Goal: Task Accomplishment & Management: Complete application form

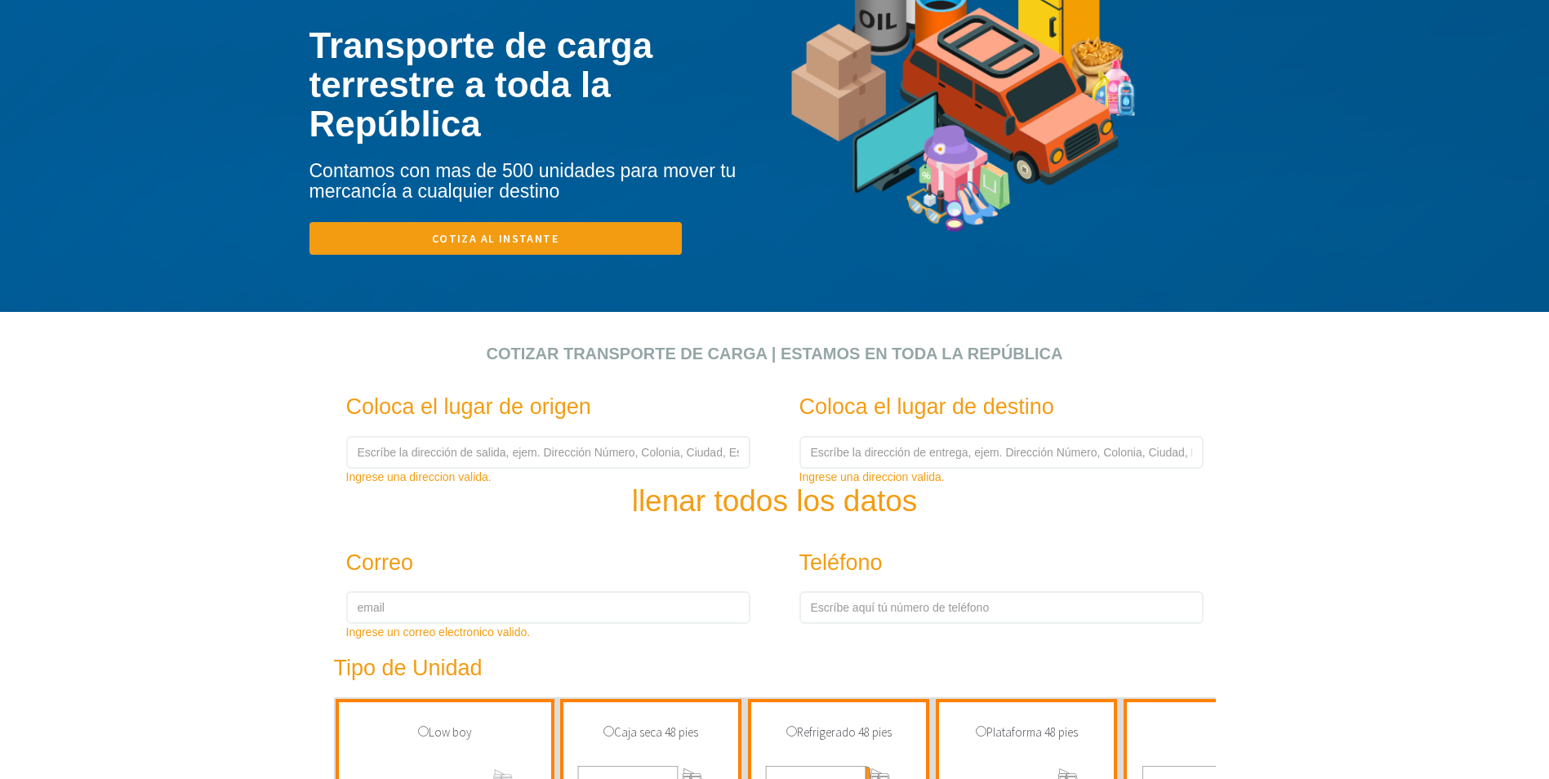
scroll to position [490, 0]
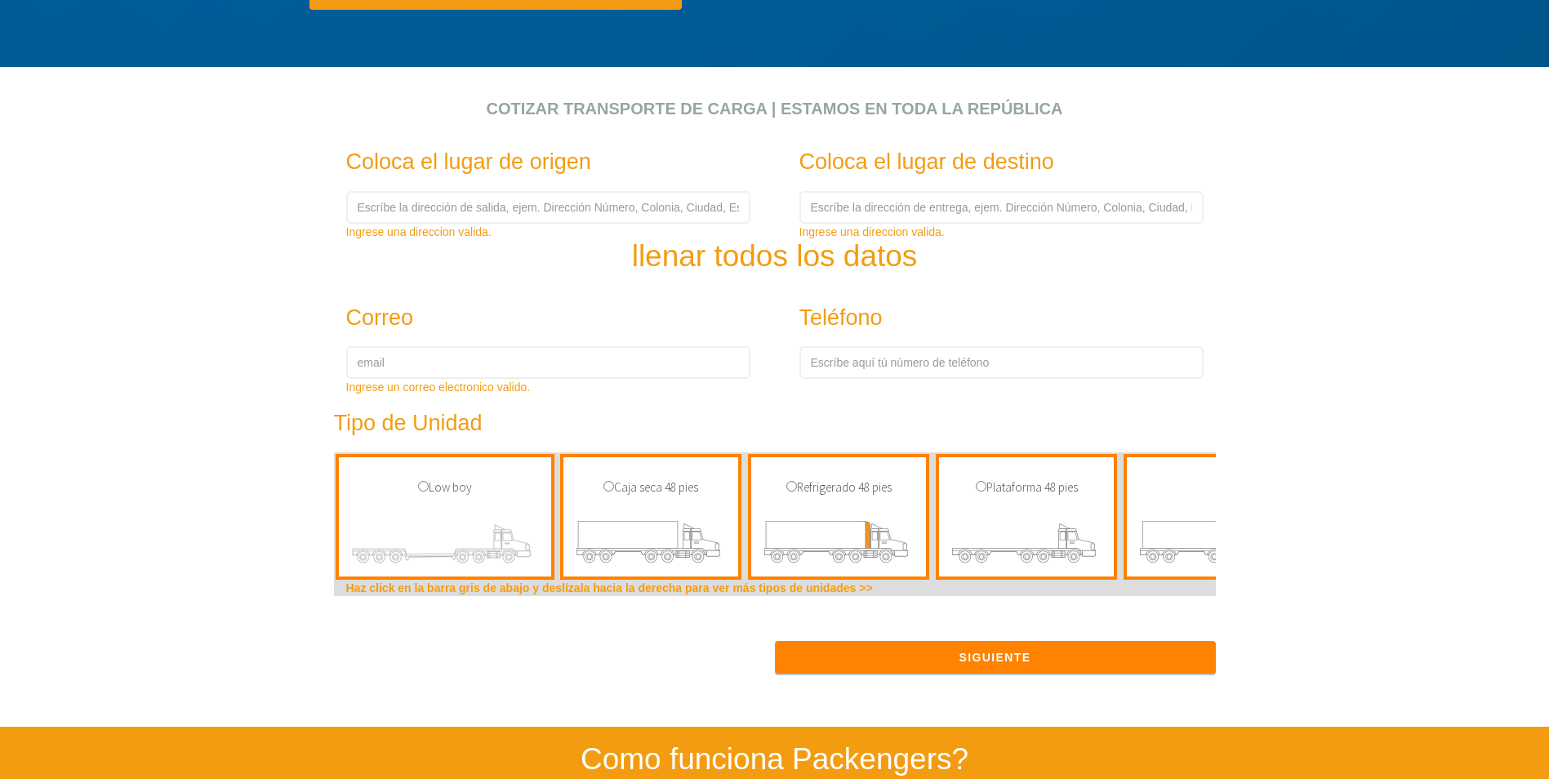
click at [1037, 545] on img at bounding box center [1027, 545] width 150 height 64
drag, startPoint x: 978, startPoint y: 487, endPoint x: 1014, endPoint y: 548, distance: 70.6
click at [978, 488] on input "radio" at bounding box center [981, 486] width 11 height 11
radio input "true"
click at [507, 366] on input "email" at bounding box center [548, 362] width 404 height 33
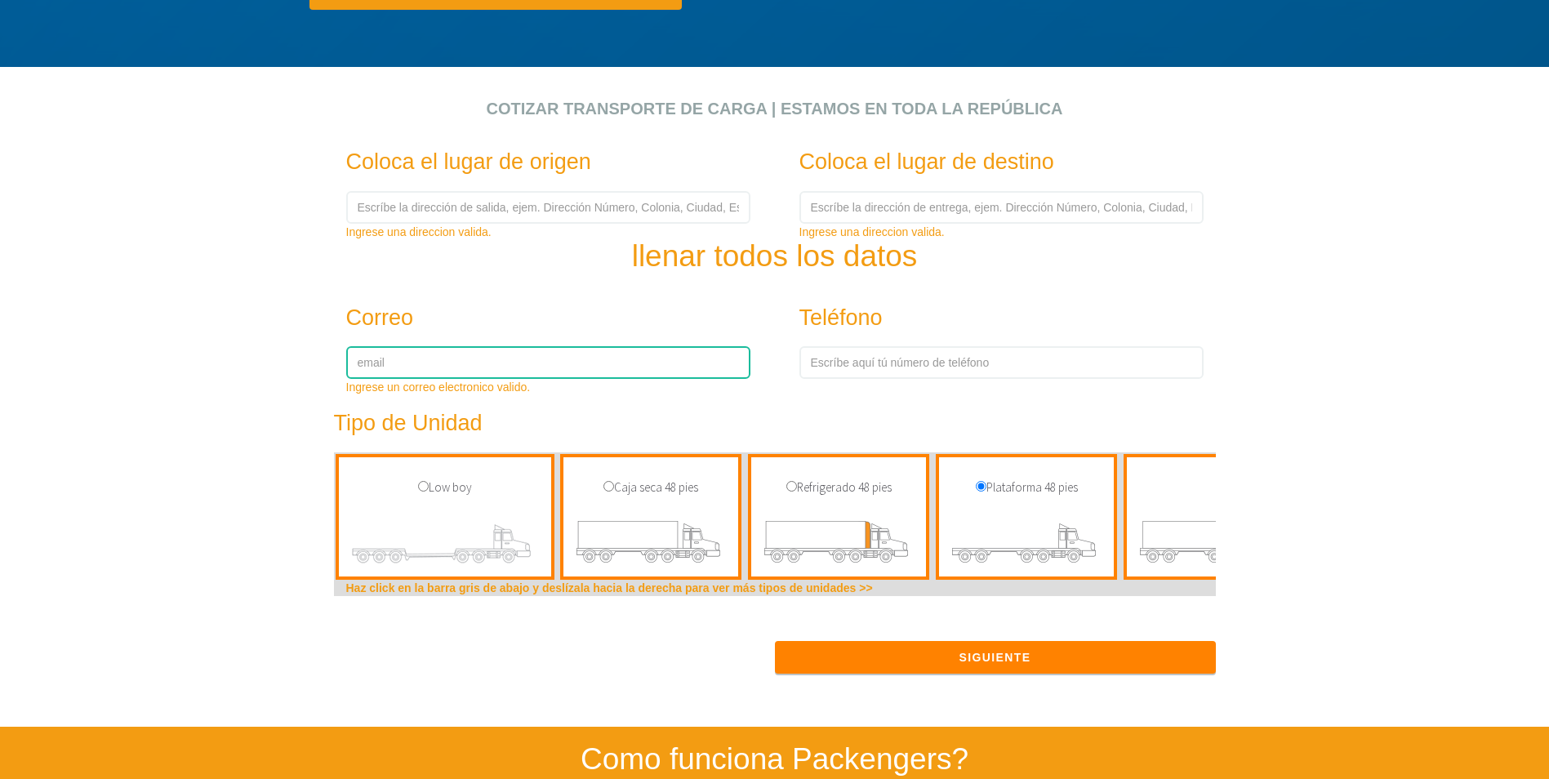
type input "[EMAIL_ADDRESS][DOMAIN_NAME]"
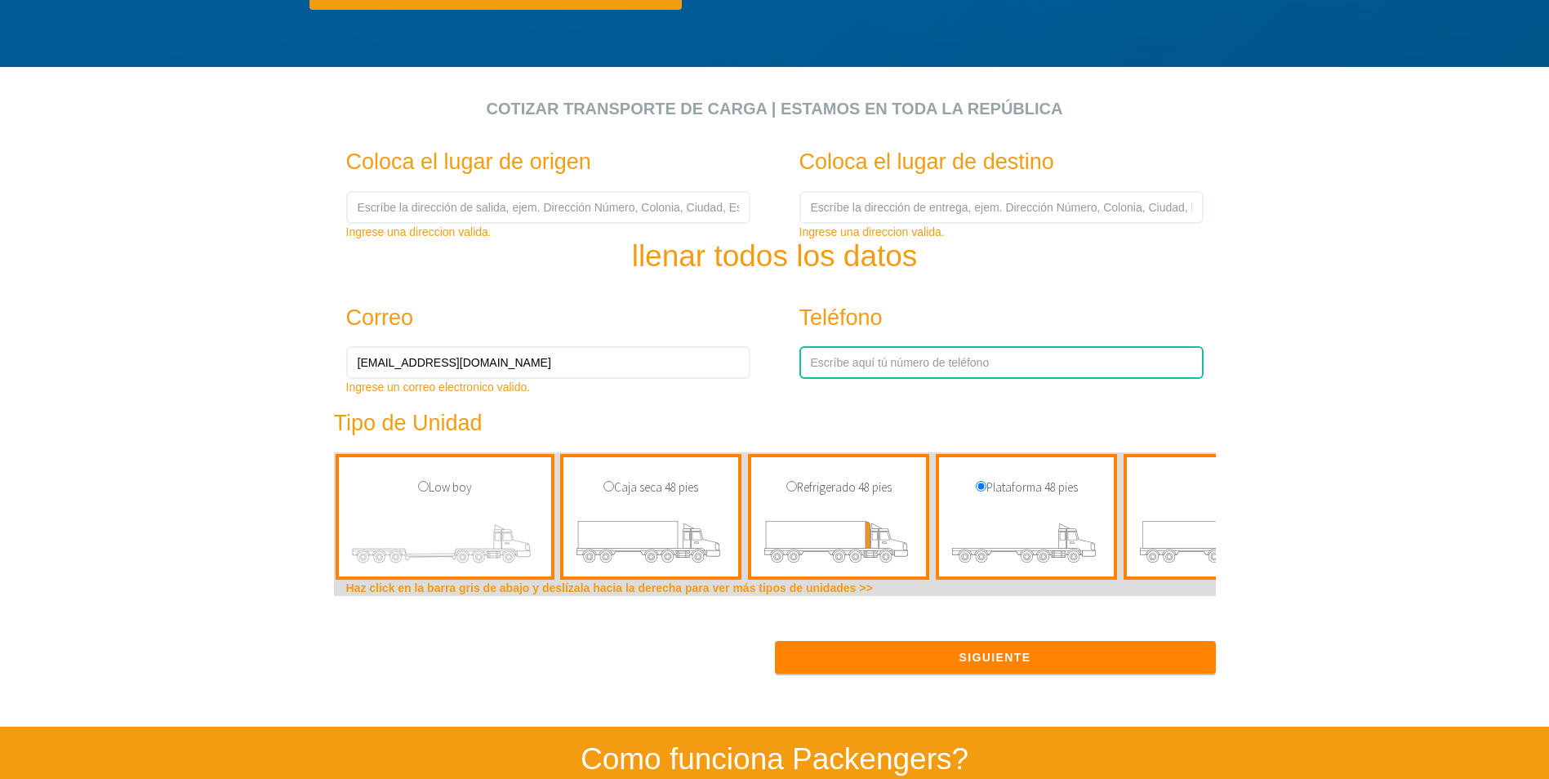
click at [858, 369] on input "number" at bounding box center [1002, 362] width 404 height 33
type input "4611262539"
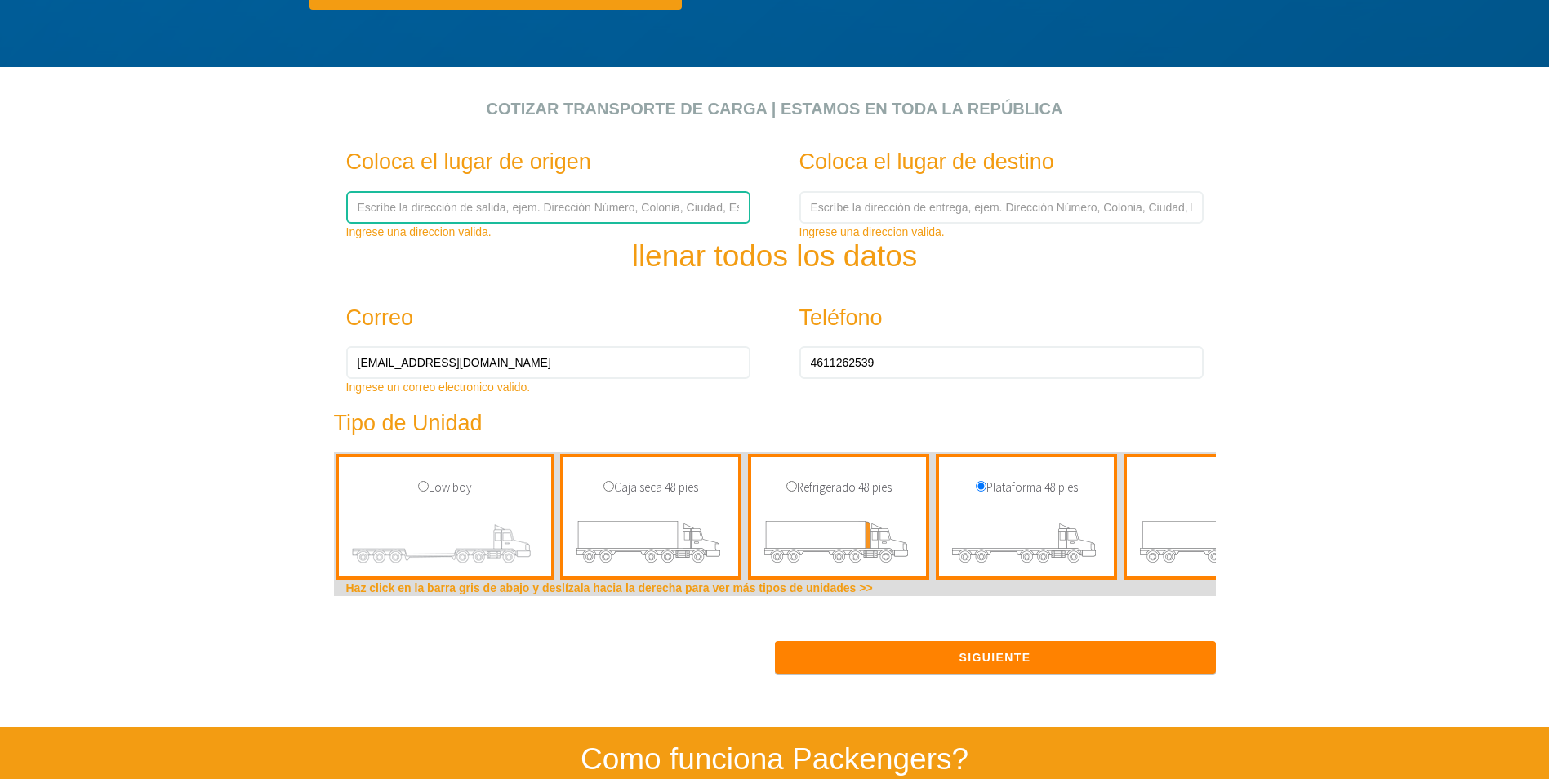
type input "CIRCUITO TERUEL 117"
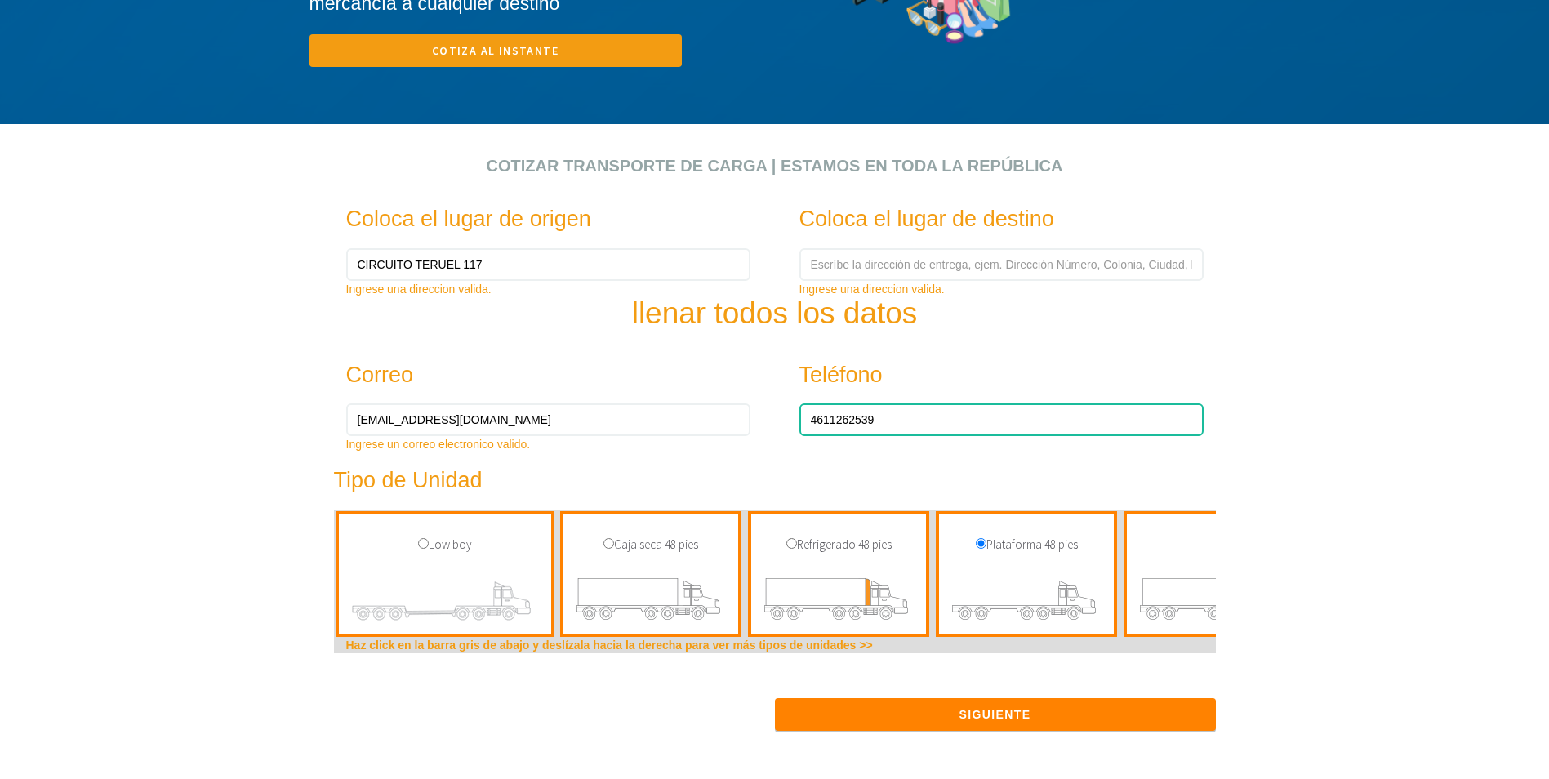
scroll to position [408, 0]
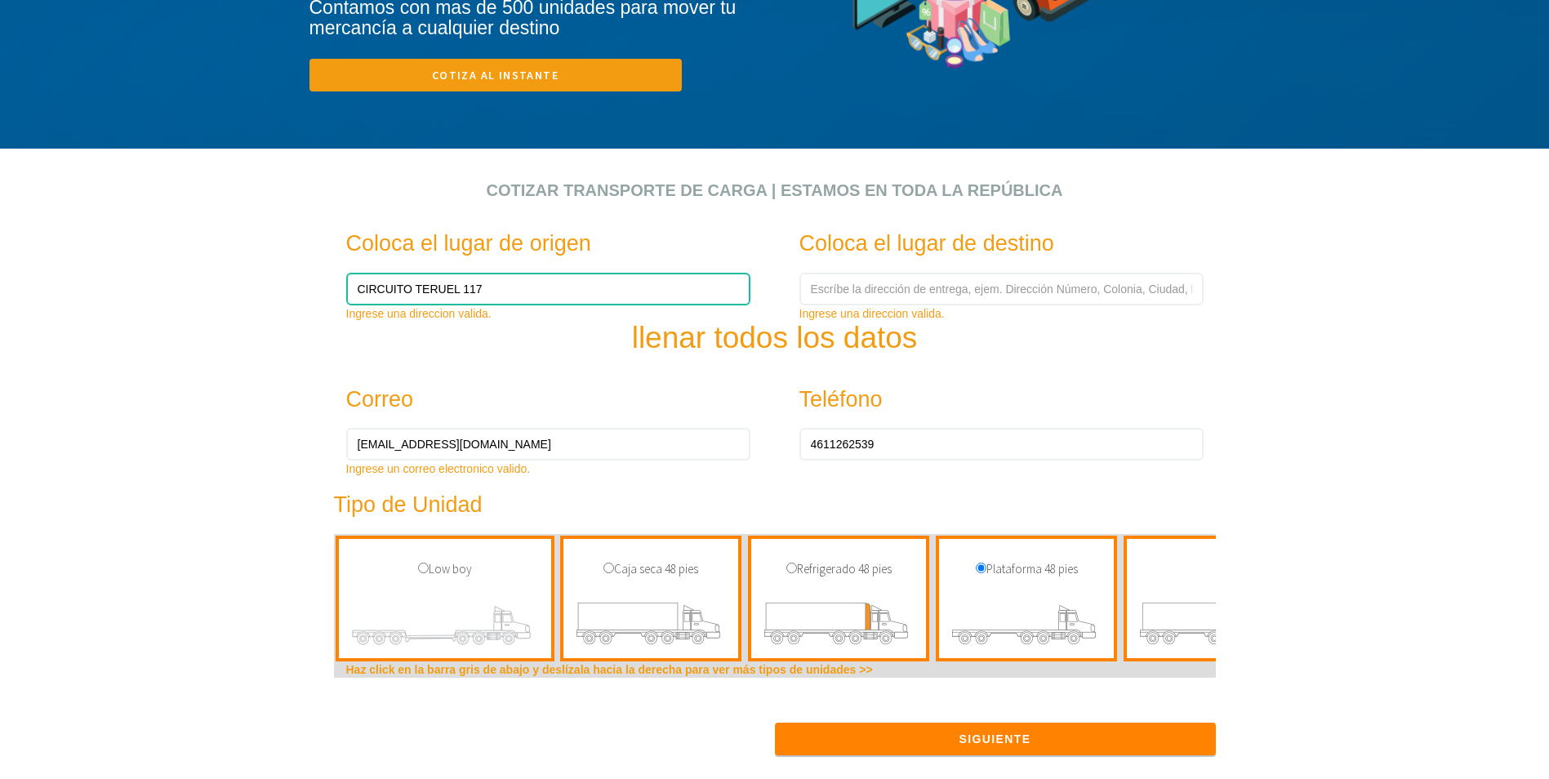
click at [479, 274] on input "CIRCUITO TERUEL 117" at bounding box center [548, 289] width 404 height 33
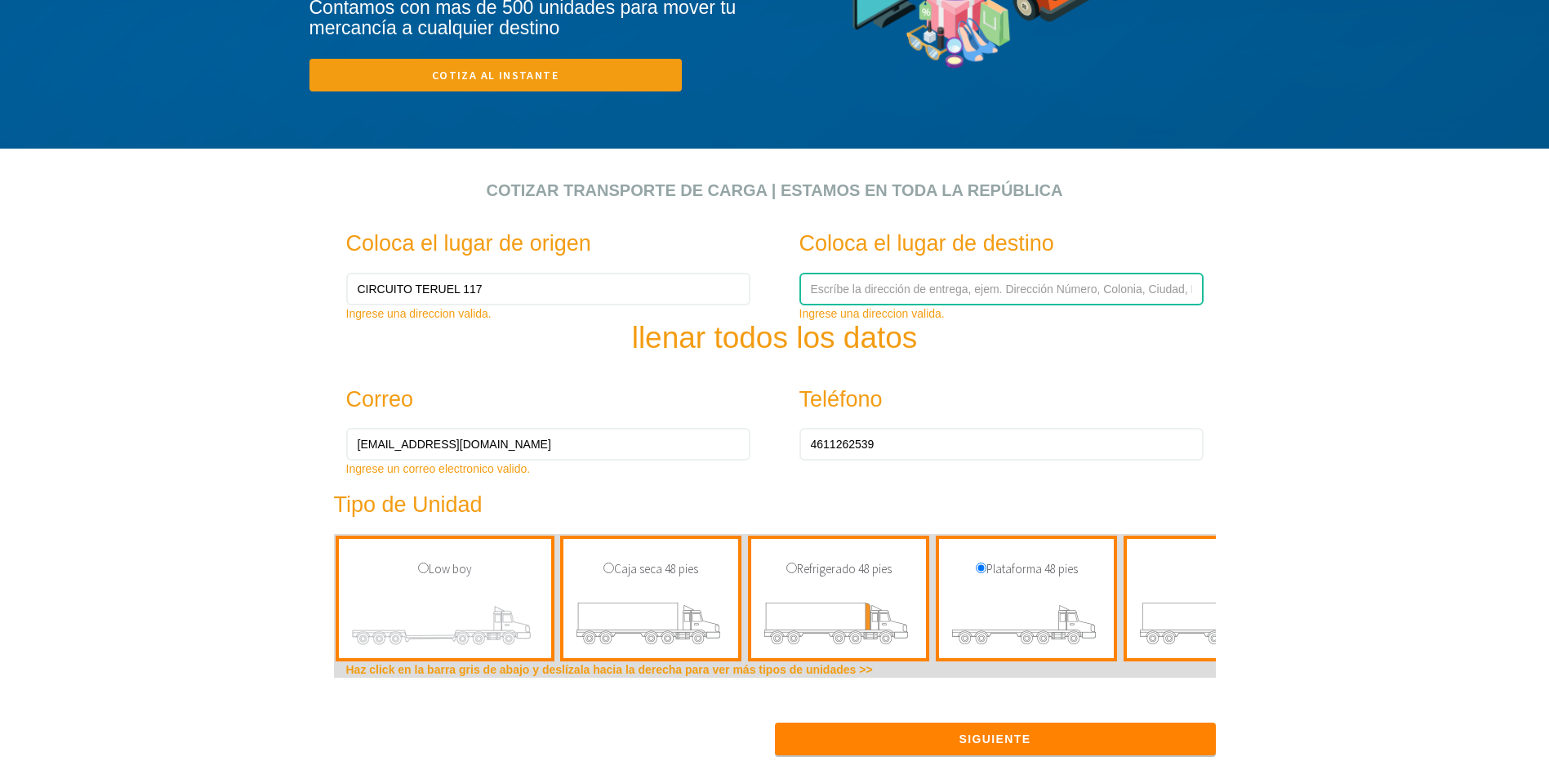
click at [853, 288] on input "text" at bounding box center [1002, 289] width 404 height 33
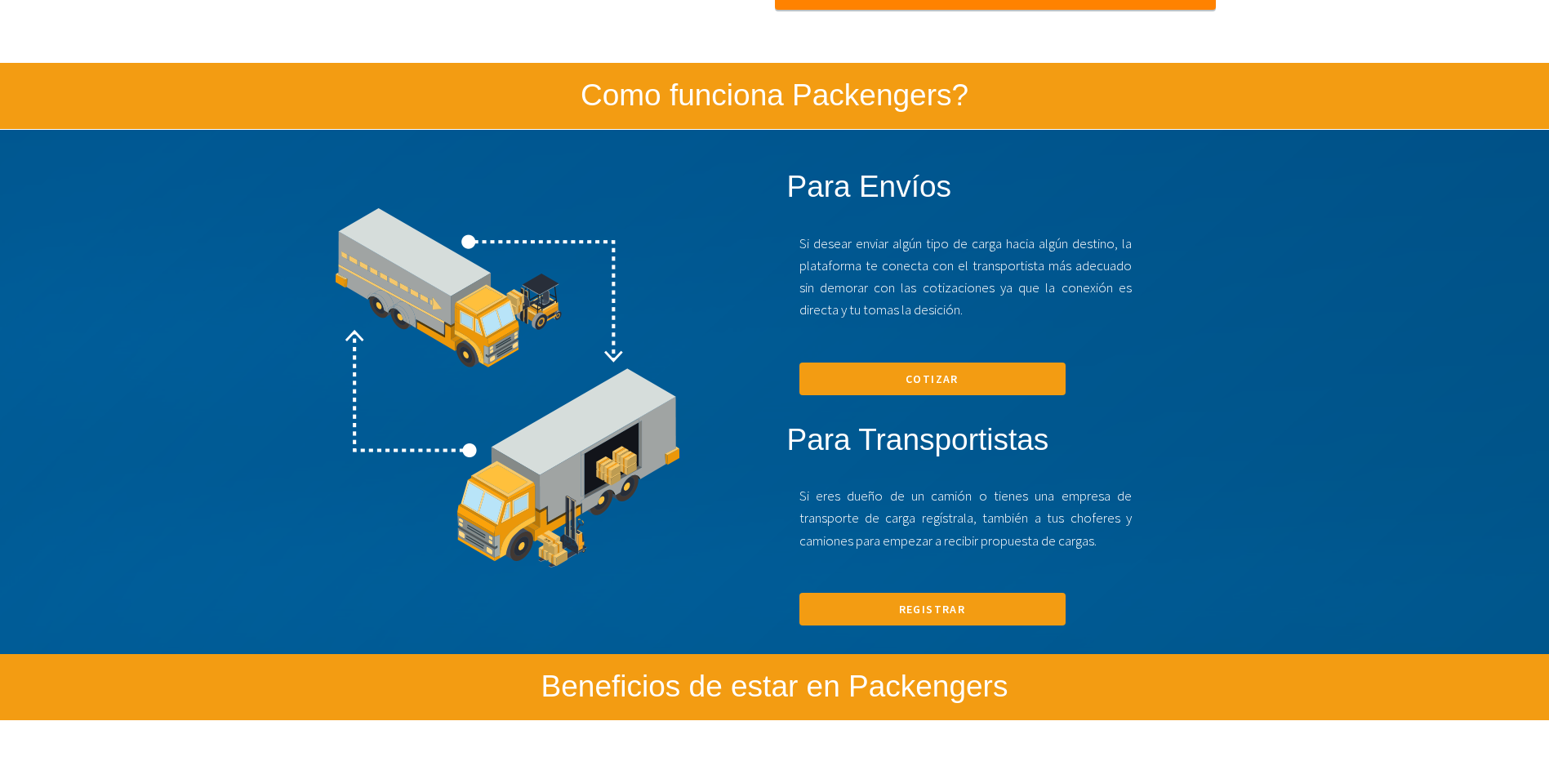
scroll to position [1225, 0]
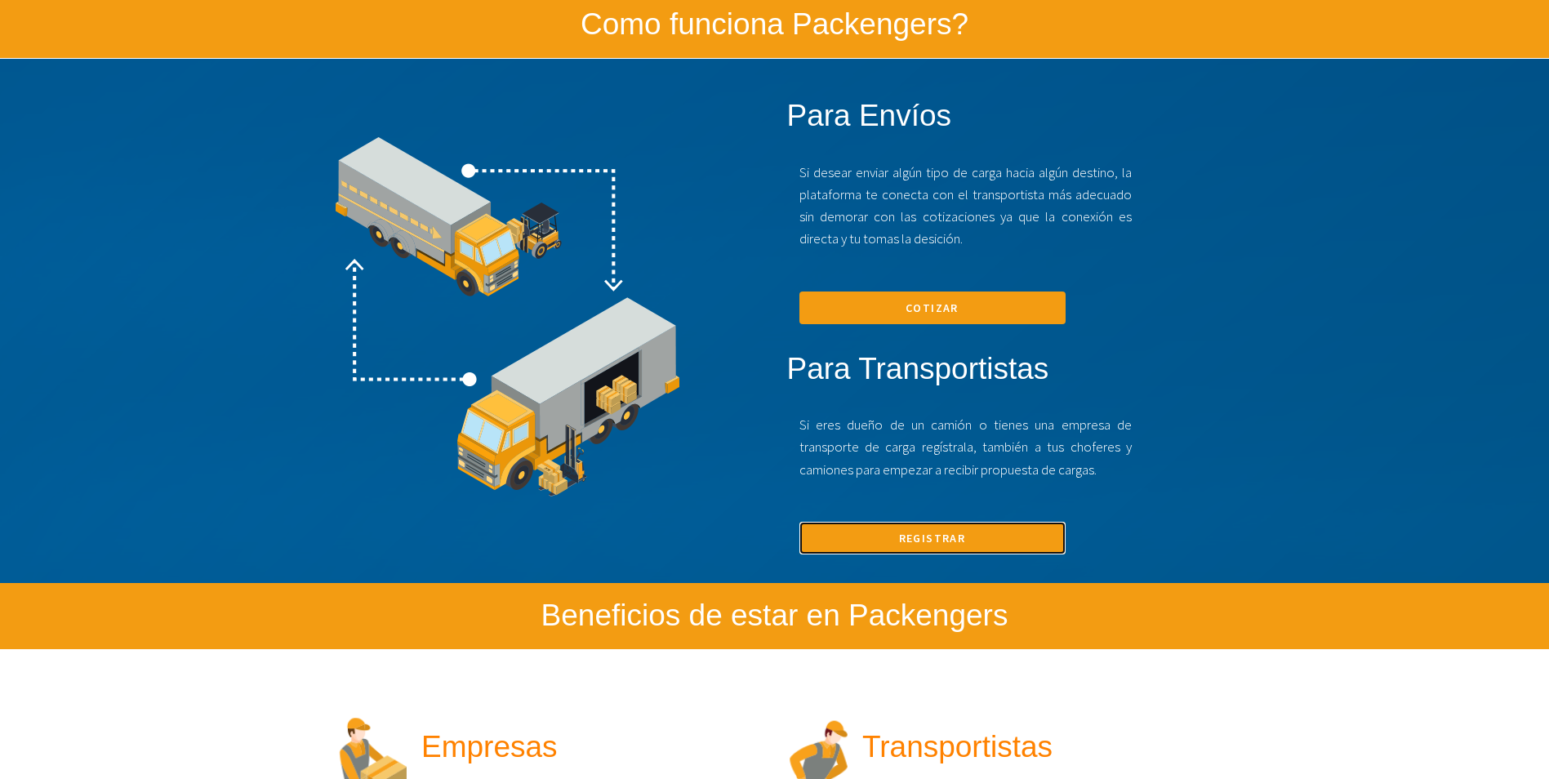
click at [909, 550] on link "Registrar" at bounding box center [933, 538] width 266 height 33
